Goal: Task Accomplishment & Management: Use online tool/utility

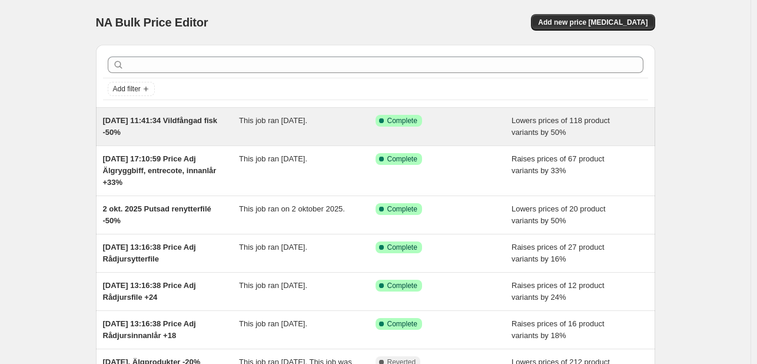
click at [176, 122] on span "[DATE] 11:41:34 Vildfångad fisk -50%" at bounding box center [160, 126] width 115 height 21
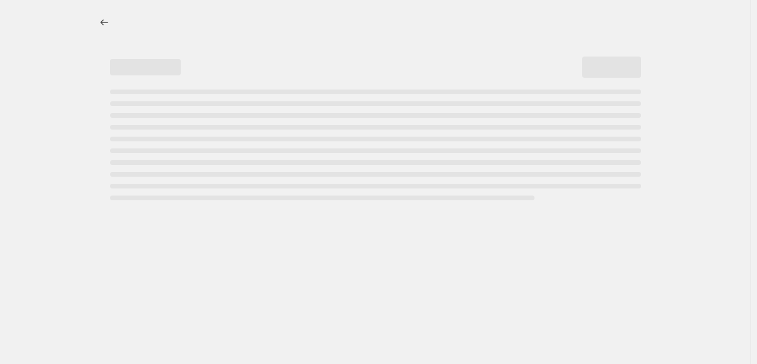
select select "percentage"
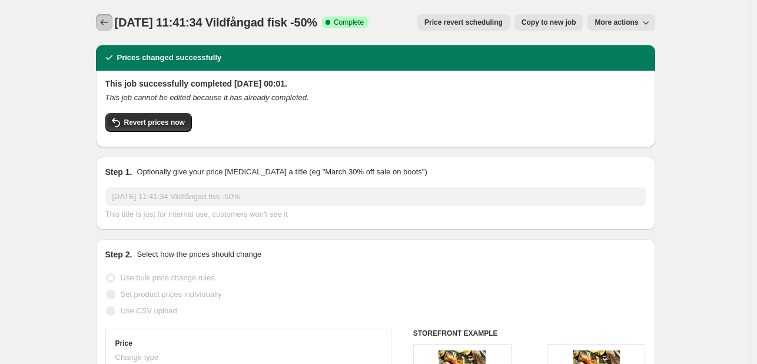
click at [106, 25] on icon "Price change jobs" at bounding box center [104, 22] width 12 height 12
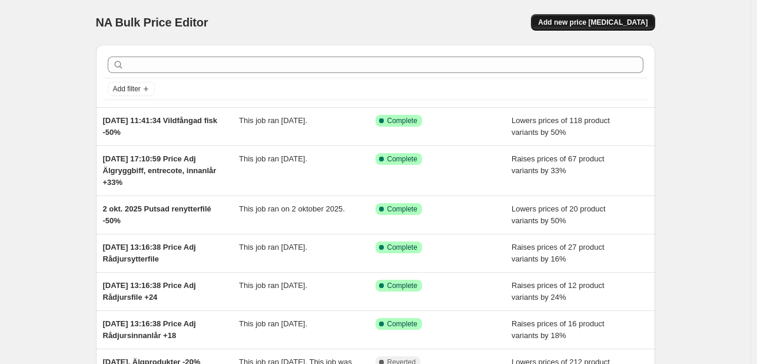
click at [594, 19] on span "Add new price [MEDICAL_DATA]" at bounding box center [592, 22] width 109 height 9
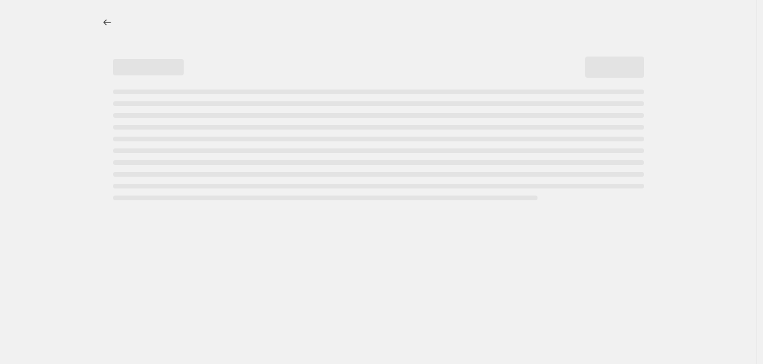
select select "percentage"
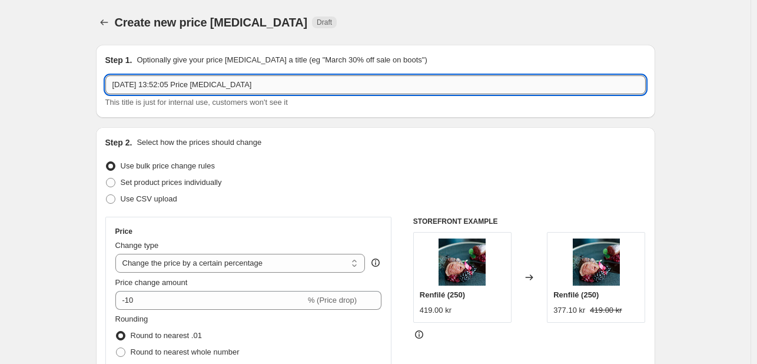
drag, startPoint x: 248, startPoint y: 85, endPoint x: 156, endPoint y: 85, distance: 92.4
click at [156, 85] on input "[DATE] 13:52:05 Price [MEDICAL_DATA]" at bounding box center [375, 84] width 540 height 19
type input "[DATE] Vil"
click at [110, 18] on icon "Price change jobs" at bounding box center [104, 22] width 12 height 12
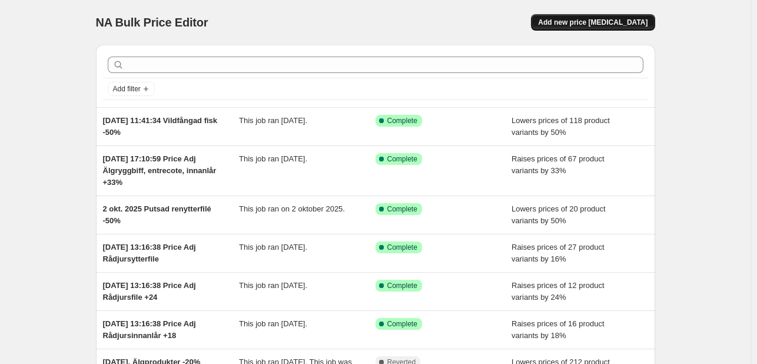
click at [588, 23] on span "Add new price [MEDICAL_DATA]" at bounding box center [592, 22] width 109 height 9
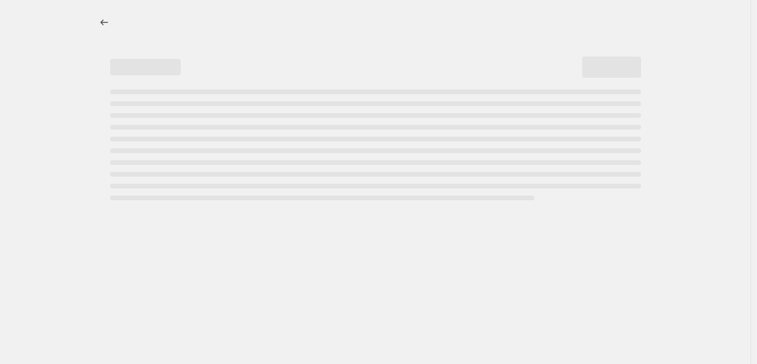
select select "percentage"
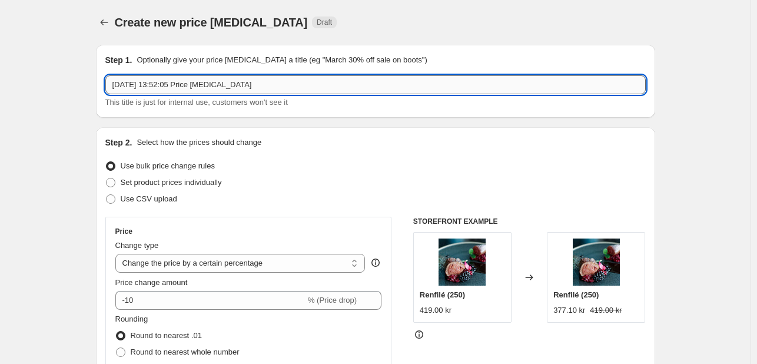
drag, startPoint x: 261, startPoint y: 87, endPoint x: 158, endPoint y: 92, distance: 103.7
click at [158, 92] on input "[DATE] 13:52:05 Price [MEDICAL_DATA]" at bounding box center [375, 84] width 540 height 19
click at [205, 84] on input "[DATE] Vildfångad fisk v2 (Ålen)" at bounding box center [375, 84] width 540 height 19
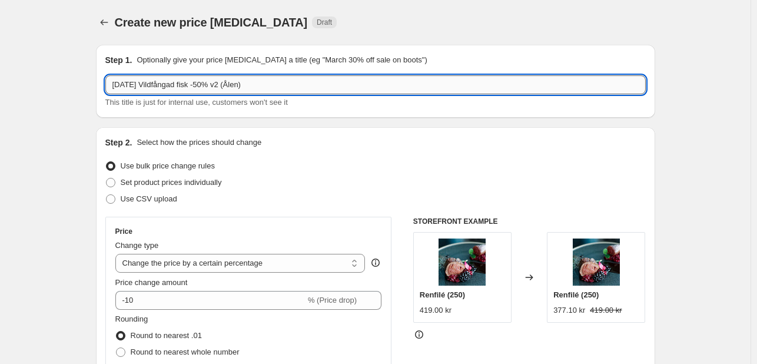
click at [225, 86] on input "[DATE] Vildfångad fisk -50% v2 (Ålen)" at bounding box center [375, 84] width 540 height 19
type input "[DATE] Vildfångad fisk -50% del 2 (Ålen)"
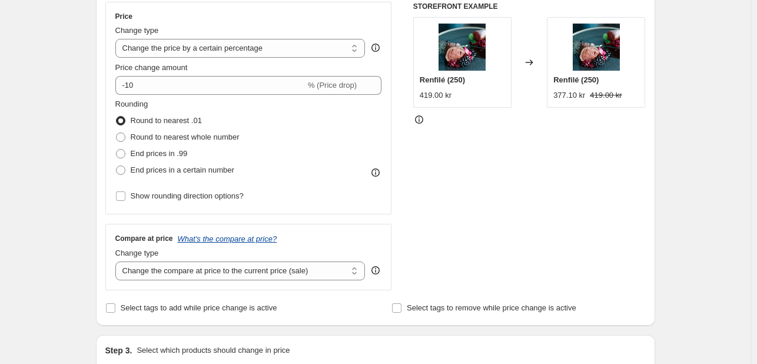
scroll to position [235, 0]
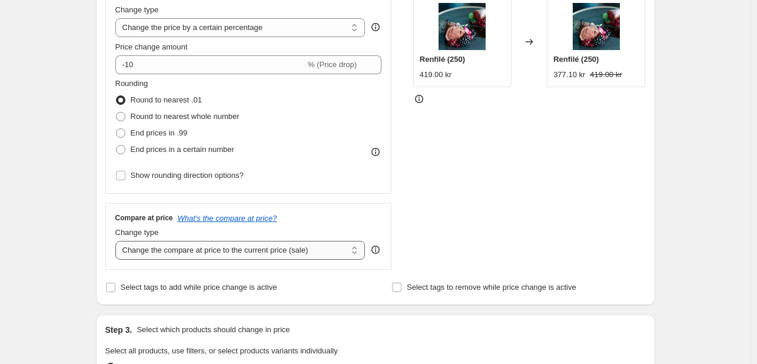
click at [199, 248] on select "Change the compare at price to the current price (sale) Change the compare at p…" at bounding box center [240, 250] width 250 height 19
click at [119, 287] on label "Select tags to add while price change is active" at bounding box center [191, 287] width 172 height 16
click at [115, 287] on input "Select tags to add while price change is active" at bounding box center [110, 286] width 9 height 9
checkbox input "true"
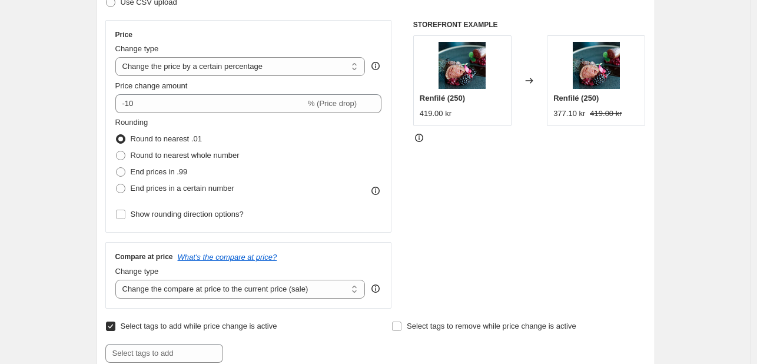
scroll to position [177, 0]
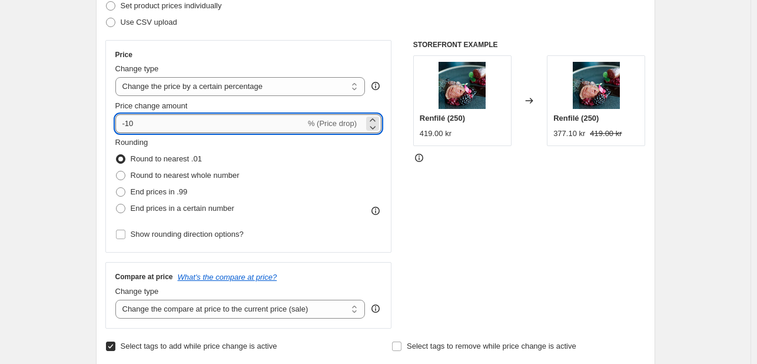
click at [129, 126] on input "-10" at bounding box center [210, 123] width 190 height 19
type input "-50"
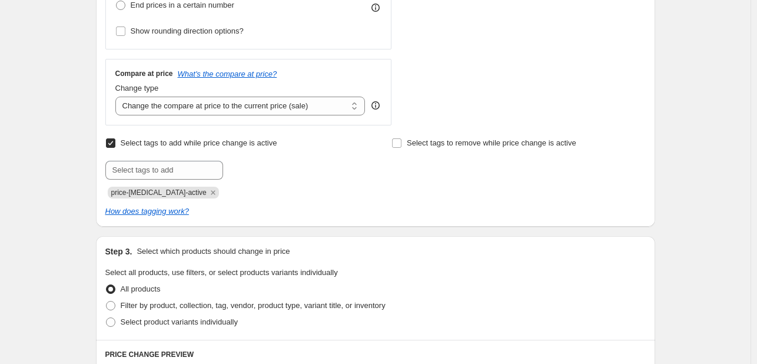
scroll to position [530, 0]
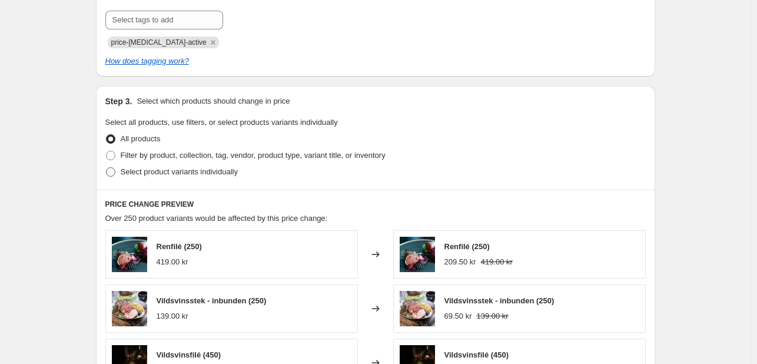
click at [144, 175] on span "Select product variants individually" at bounding box center [179, 171] width 117 height 9
click at [106, 168] on input "Select product variants individually" at bounding box center [106, 167] width 1 height 1
radio input "true"
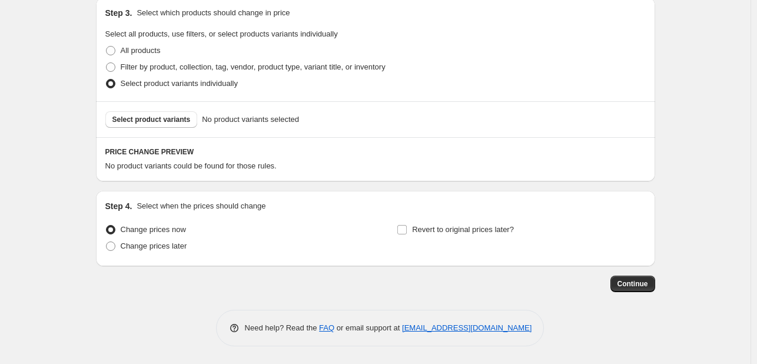
scroll to position [618, 0]
click at [141, 118] on span "Select product variants" at bounding box center [151, 119] width 78 height 9
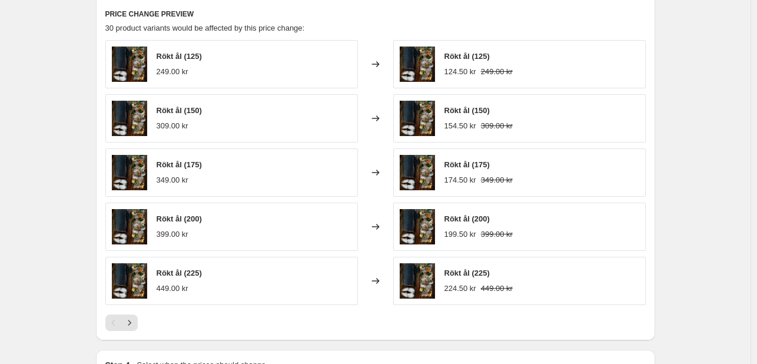
scroll to position [735, 0]
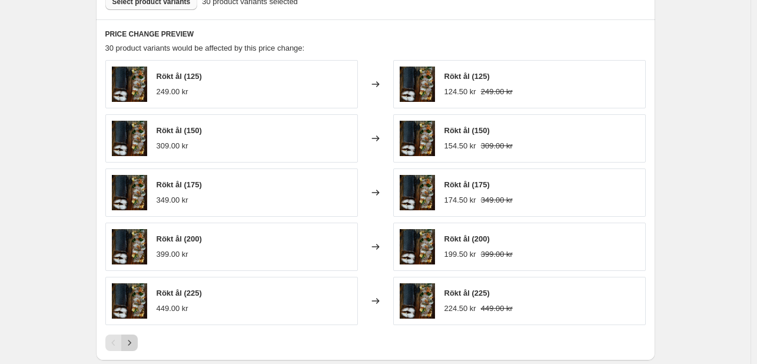
click at [135, 337] on icon "Next" at bounding box center [130, 343] width 12 height 12
click at [133, 339] on icon "Next" at bounding box center [130, 343] width 12 height 12
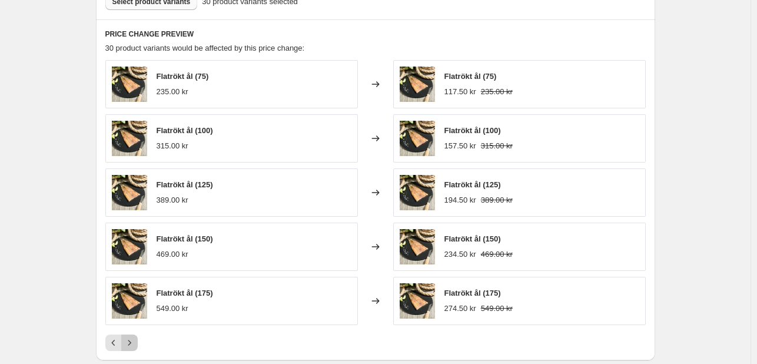
drag, startPoint x: 133, startPoint y: 339, endPoint x: 168, endPoint y: 338, distance: 35.3
click at [168, 338] on div at bounding box center [375, 342] width 540 height 16
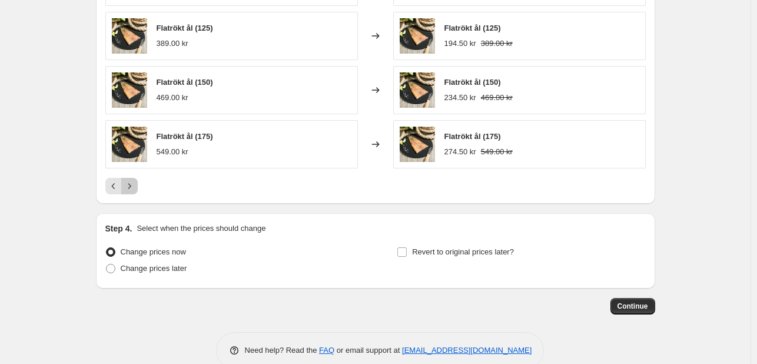
scroll to position [912, 0]
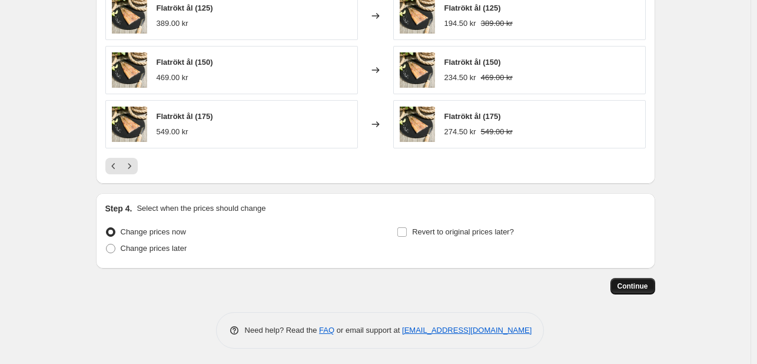
click at [640, 284] on span "Continue" at bounding box center [632, 285] width 31 height 9
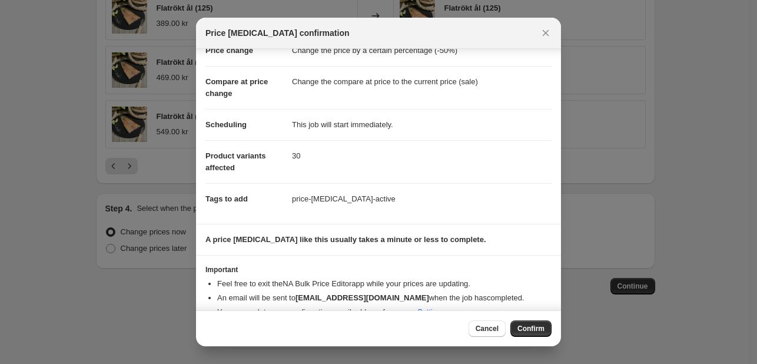
scroll to position [54, 0]
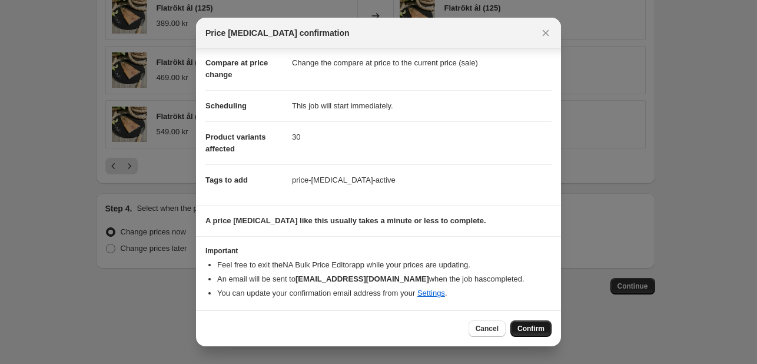
click at [527, 327] on span "Confirm" at bounding box center [530, 328] width 27 height 9
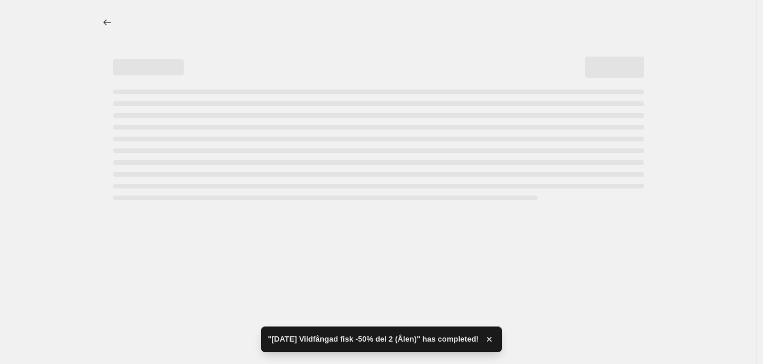
select select "percentage"
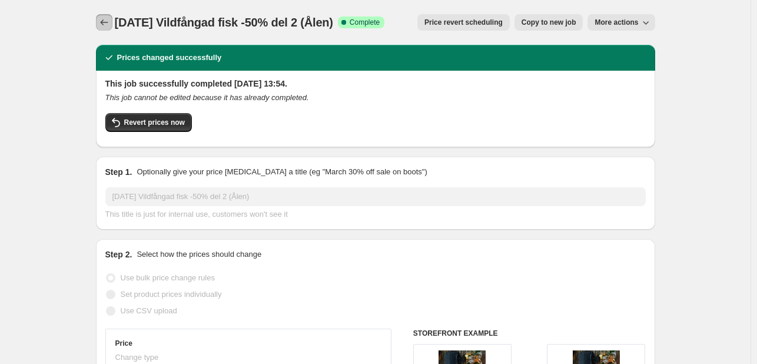
click at [109, 16] on button "Price change jobs" at bounding box center [104, 22] width 16 height 16
